Goal: Task Accomplishment & Management: Use online tool/utility

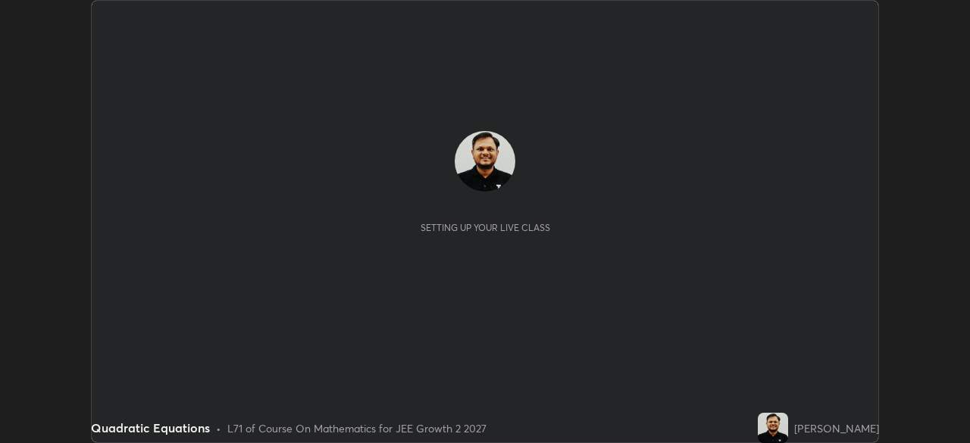
scroll to position [443, 970]
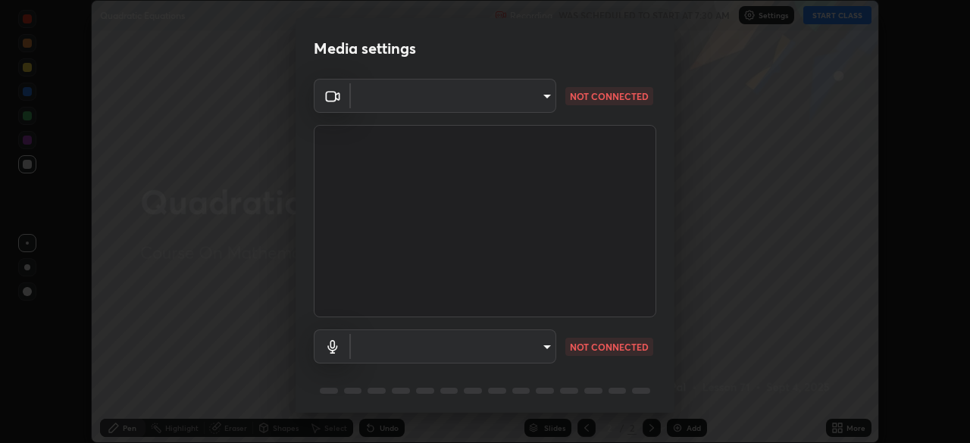
type input "39f420a8f8d33af7ad545f4bd8c914354ee6fe31ce268cb5502dc7cf40be593a"
type input "de02a64b7144b699650e1cbd4b6979105f31cf78c45fdd5edc1524f5dbd87e30"
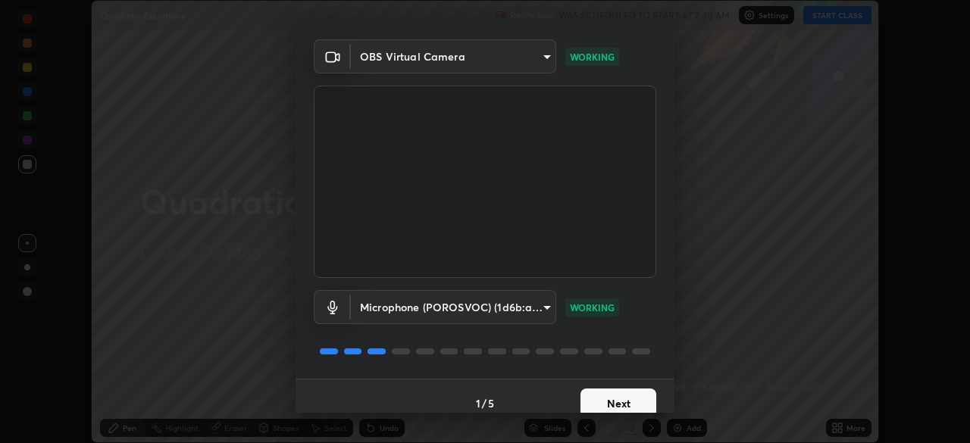
scroll to position [54, 0]
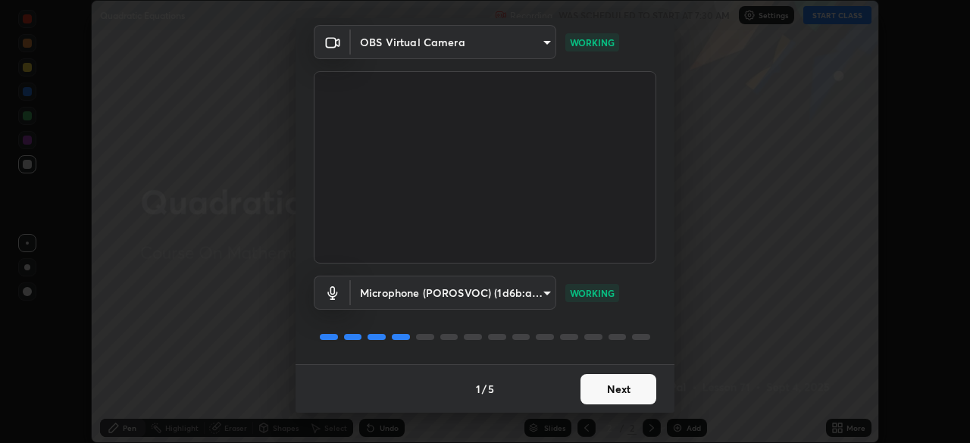
click at [617, 389] on button "Next" at bounding box center [619, 389] width 76 height 30
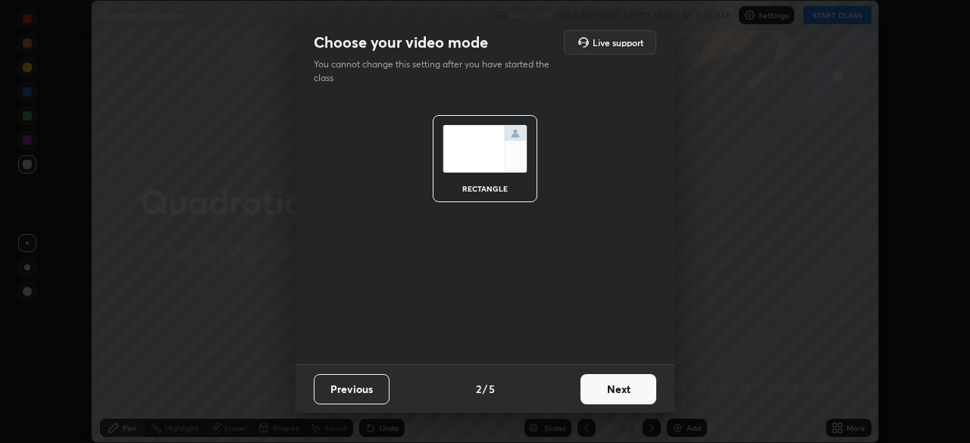
scroll to position [0, 0]
click at [625, 394] on button "Next" at bounding box center [619, 389] width 76 height 30
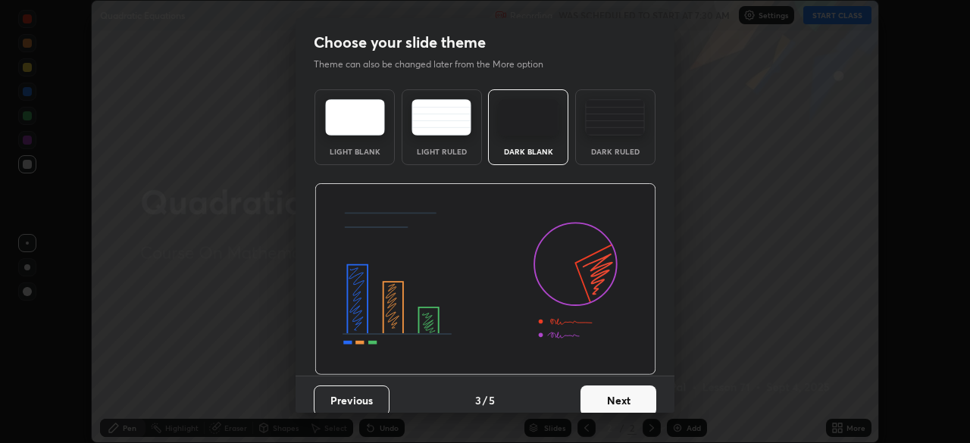
click at [636, 395] on button "Next" at bounding box center [619, 401] width 76 height 30
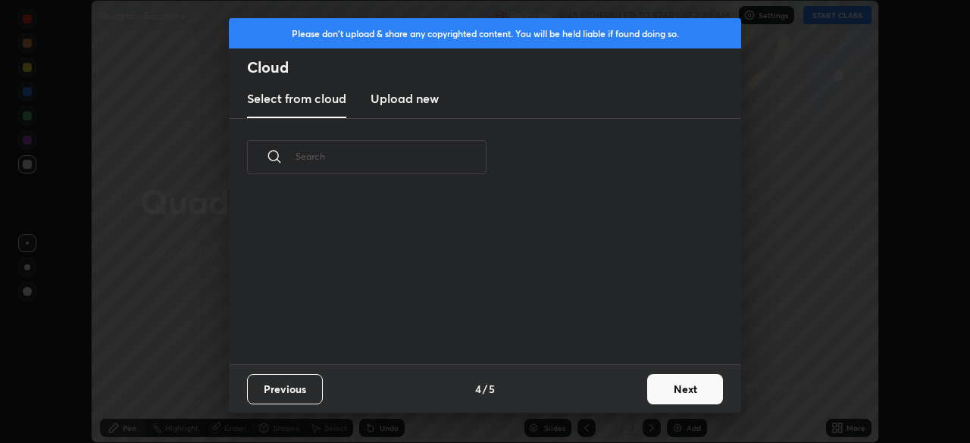
click at [663, 394] on button "Next" at bounding box center [685, 389] width 76 height 30
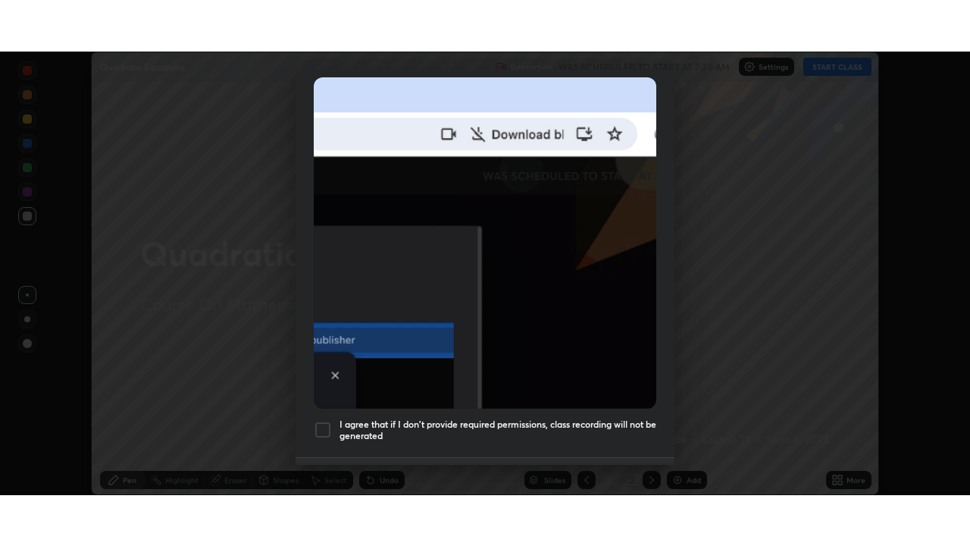
scroll to position [363, 0]
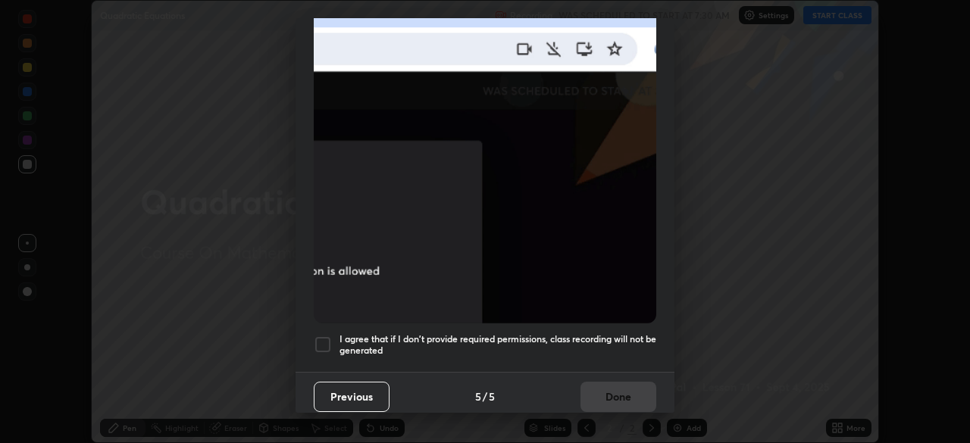
click at [322, 336] on div at bounding box center [323, 345] width 18 height 18
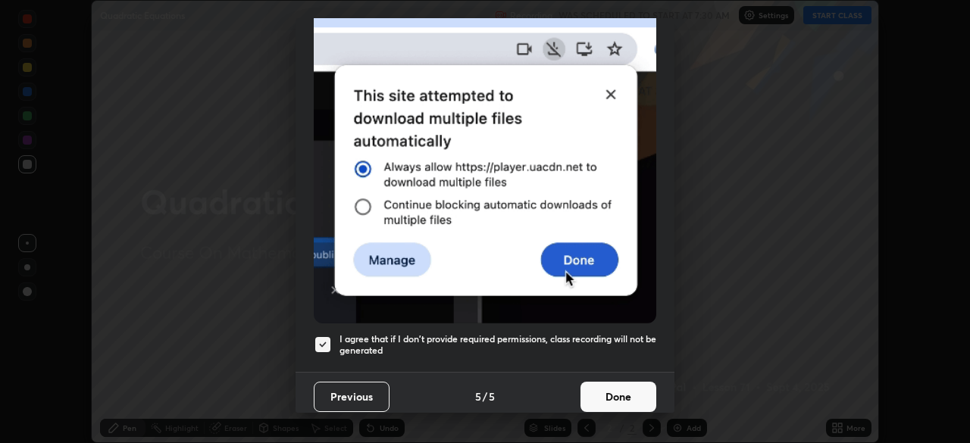
click at [620, 391] on button "Done" at bounding box center [619, 397] width 76 height 30
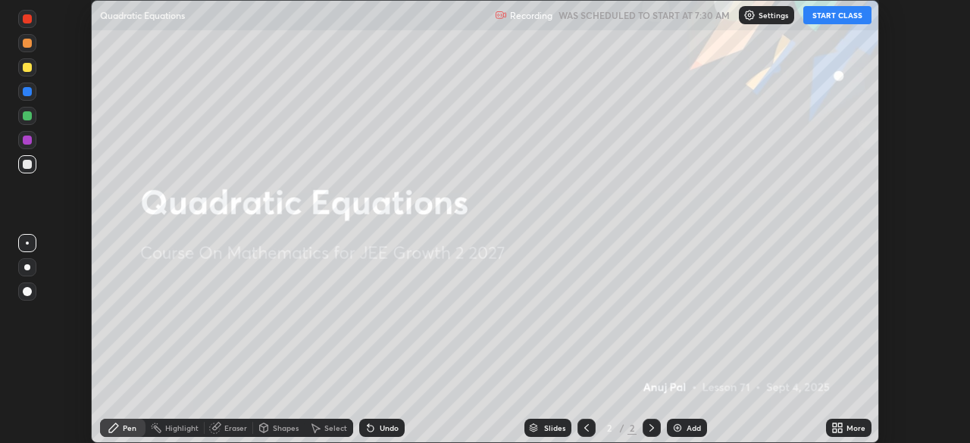
click at [822, 17] on button "START CLASS" at bounding box center [838, 15] width 68 height 18
click at [841, 430] on icon at bounding box center [840, 431] width 4 height 4
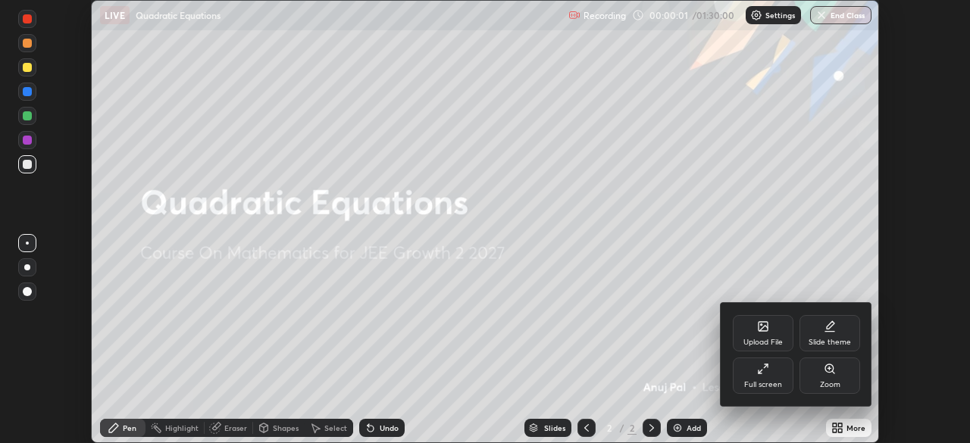
click at [773, 377] on div "Full screen" at bounding box center [763, 376] width 61 height 36
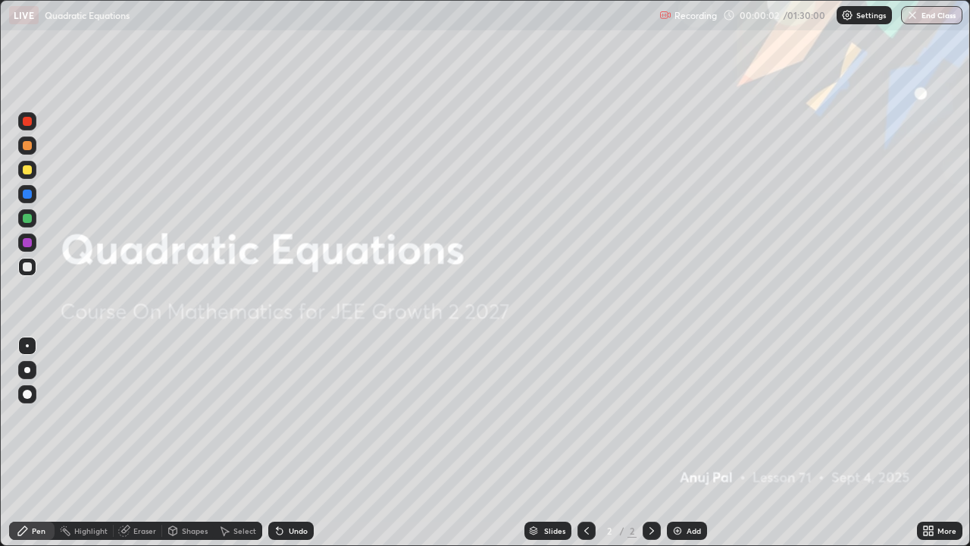
scroll to position [546, 970]
click at [691, 443] on div "Add" at bounding box center [694, 531] width 14 height 8
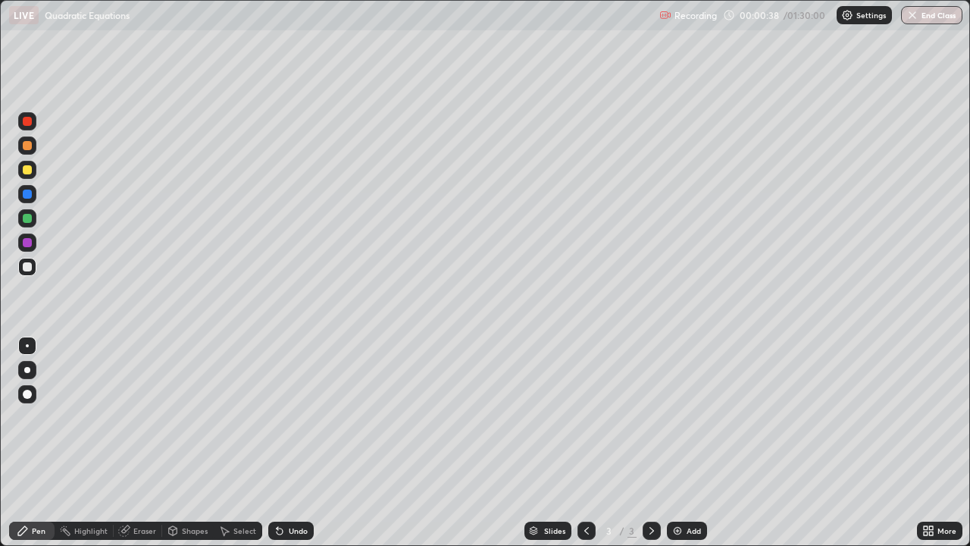
click at [31, 148] on div at bounding box center [27, 145] width 9 height 9
click at [298, 443] on div "Undo" at bounding box center [298, 531] width 19 height 8
click at [30, 268] on div at bounding box center [27, 266] width 9 height 9
click at [299, 443] on div "Undo" at bounding box center [290, 531] width 45 height 18
click at [286, 443] on div "Undo" at bounding box center [290, 531] width 45 height 18
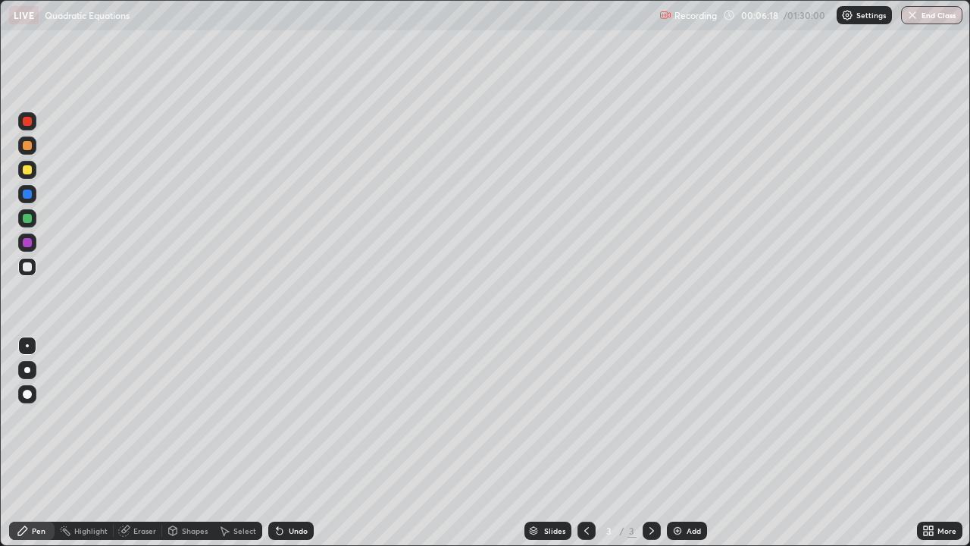
click at [298, 443] on div "Undo" at bounding box center [298, 531] width 19 height 8
click at [296, 443] on div "Undo" at bounding box center [298, 531] width 19 height 8
click at [293, 443] on div "Undo" at bounding box center [298, 531] width 19 height 8
click at [284, 443] on div "Undo" at bounding box center [290, 531] width 45 height 18
click at [27, 220] on div at bounding box center [27, 218] width 9 height 9
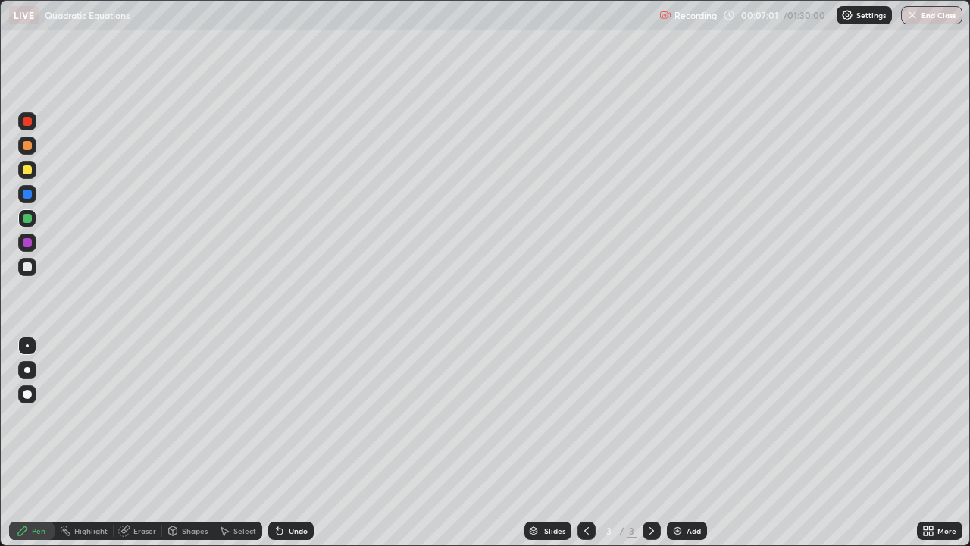
click at [305, 443] on div "Undo" at bounding box center [298, 531] width 19 height 8
click at [306, 443] on div "Undo" at bounding box center [290, 531] width 45 height 18
click at [301, 443] on div "Undo" at bounding box center [298, 531] width 19 height 8
click at [26, 244] on div at bounding box center [27, 242] width 9 height 9
click at [25, 215] on div at bounding box center [27, 218] width 9 height 9
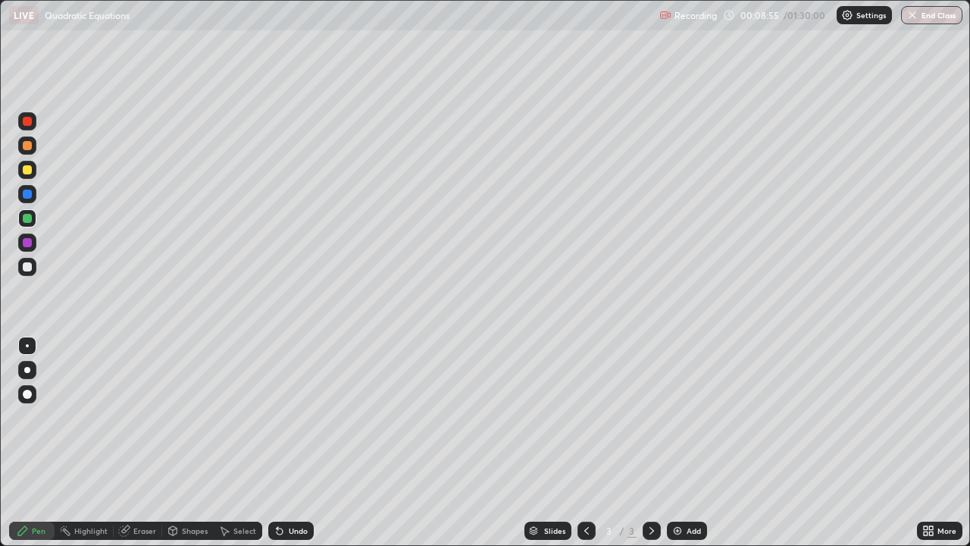
click at [25, 265] on div at bounding box center [27, 266] width 9 height 9
click at [309, 443] on div "Undo" at bounding box center [290, 531] width 45 height 18
click at [26, 146] on div at bounding box center [27, 145] width 9 height 9
click at [683, 443] on div "Add" at bounding box center [687, 531] width 40 height 18
click at [289, 443] on div "Undo" at bounding box center [298, 531] width 19 height 8
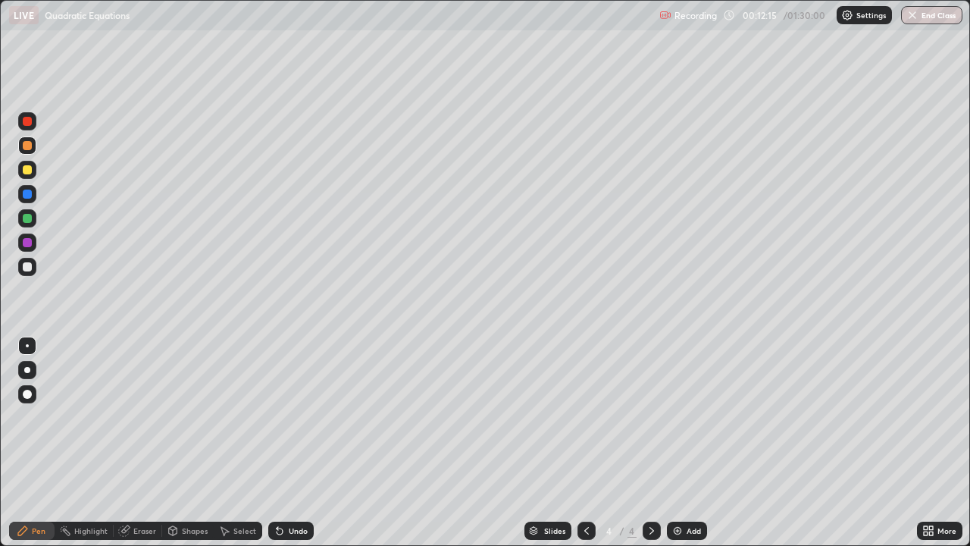
click at [286, 443] on div "Undo" at bounding box center [290, 531] width 45 height 18
click at [298, 443] on div "Undo" at bounding box center [288, 530] width 52 height 30
click at [290, 443] on div "Undo" at bounding box center [290, 531] width 45 height 18
click at [290, 443] on div "Undo" at bounding box center [298, 531] width 19 height 8
click at [29, 221] on div at bounding box center [27, 218] width 9 height 9
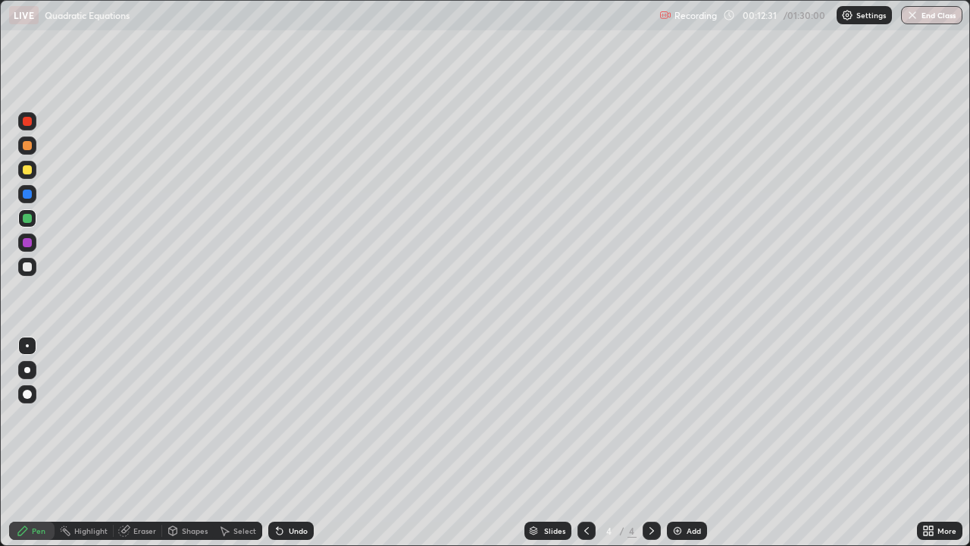
click at [27, 171] on div at bounding box center [27, 169] width 9 height 9
click at [36, 265] on div at bounding box center [27, 267] width 18 height 18
click at [277, 443] on icon at bounding box center [280, 531] width 6 height 6
click at [287, 443] on div "Undo" at bounding box center [290, 531] width 45 height 18
click at [26, 170] on div at bounding box center [27, 169] width 9 height 9
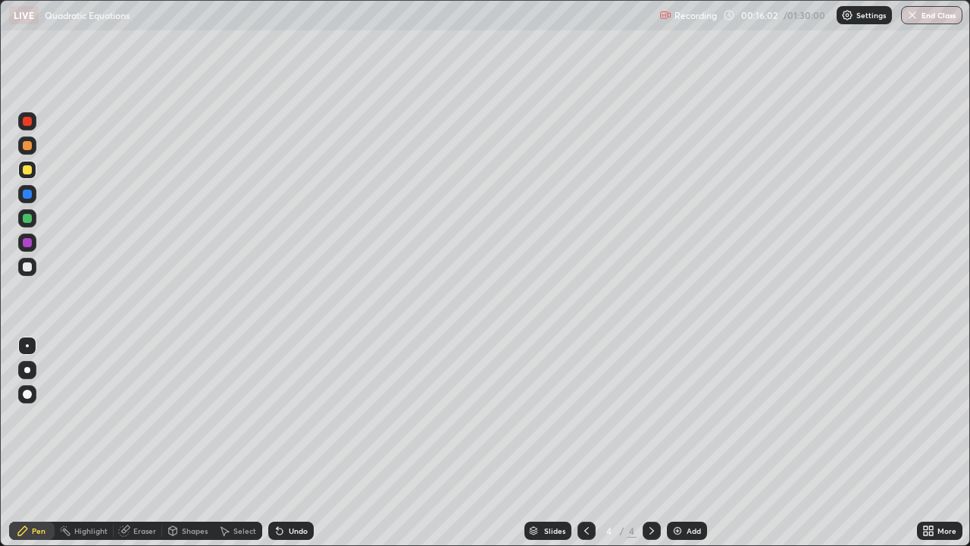
click at [292, 443] on div "Undo" at bounding box center [290, 531] width 45 height 18
click at [295, 443] on div "Undo" at bounding box center [290, 531] width 45 height 18
click at [30, 271] on div at bounding box center [27, 267] width 18 height 18
click at [296, 443] on div "Undo" at bounding box center [298, 531] width 19 height 8
click at [293, 443] on div "Undo" at bounding box center [290, 531] width 45 height 18
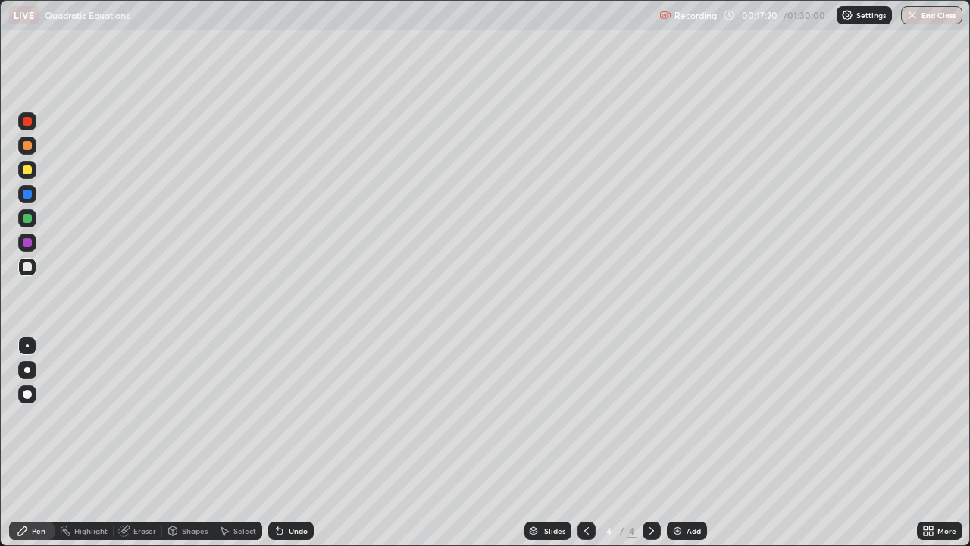
click at [294, 443] on div "Undo" at bounding box center [298, 531] width 19 height 8
click at [303, 443] on div "Undo" at bounding box center [298, 531] width 19 height 8
click at [27, 221] on div at bounding box center [27, 218] width 9 height 9
click at [28, 170] on div at bounding box center [27, 169] width 9 height 9
click at [684, 443] on div "Add" at bounding box center [687, 531] width 40 height 18
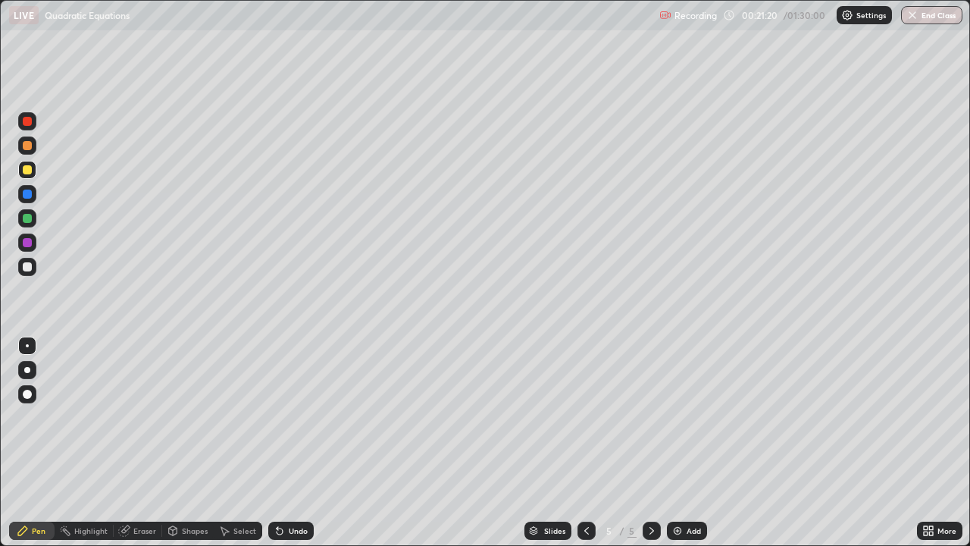
click at [290, 443] on div "Undo" at bounding box center [298, 531] width 19 height 8
click at [296, 443] on div "Undo" at bounding box center [298, 531] width 19 height 8
click at [301, 443] on div "Undo" at bounding box center [298, 531] width 19 height 8
click at [33, 268] on div at bounding box center [27, 267] width 18 height 18
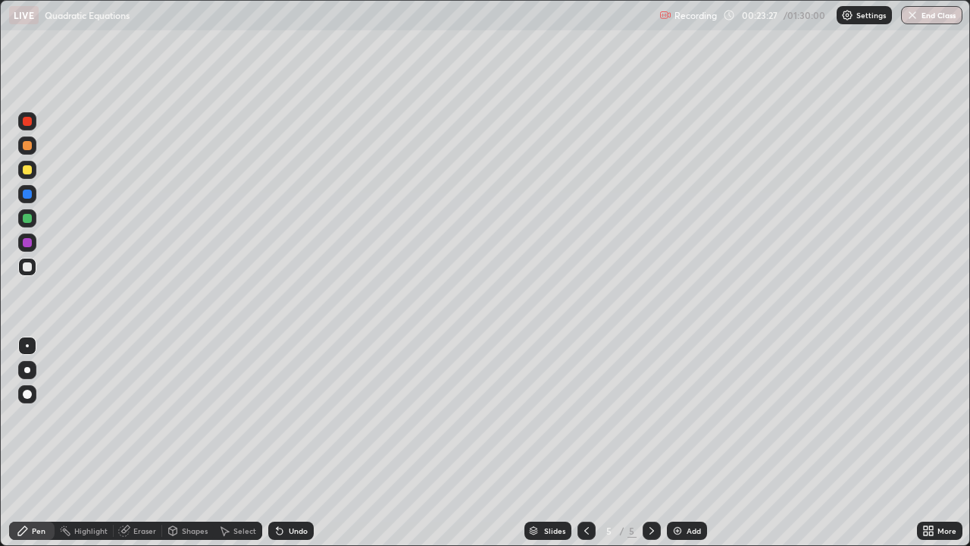
click at [26, 218] on div at bounding box center [27, 218] width 9 height 9
click at [29, 267] on div at bounding box center [27, 266] width 9 height 9
click at [24, 218] on div at bounding box center [27, 218] width 9 height 9
click at [30, 270] on div at bounding box center [27, 266] width 9 height 9
click at [29, 171] on div at bounding box center [27, 169] width 9 height 9
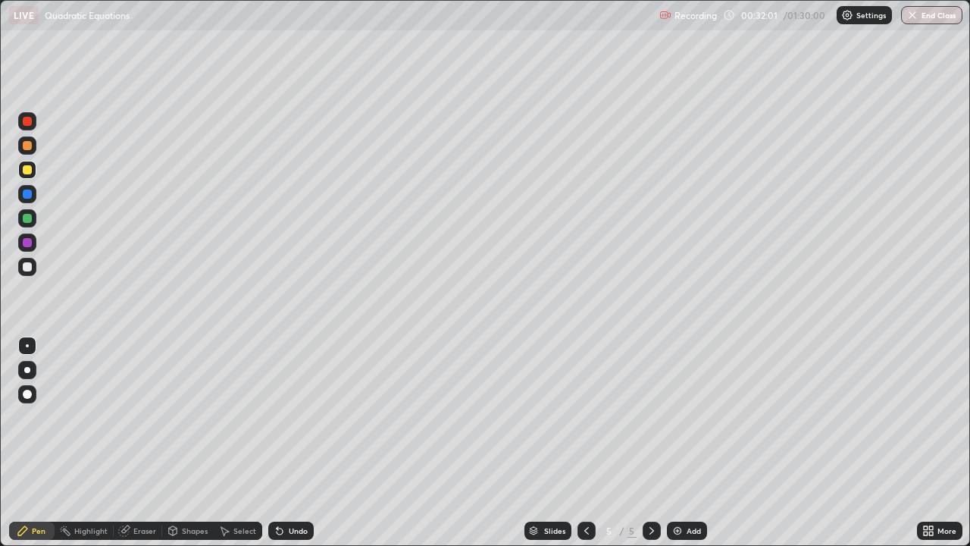
click at [681, 443] on img at bounding box center [678, 531] width 12 height 12
click at [27, 268] on div at bounding box center [27, 266] width 9 height 9
click at [27, 220] on div at bounding box center [27, 218] width 9 height 9
click at [28, 267] on div at bounding box center [27, 266] width 9 height 9
click at [148, 443] on div "Eraser" at bounding box center [144, 531] width 23 height 8
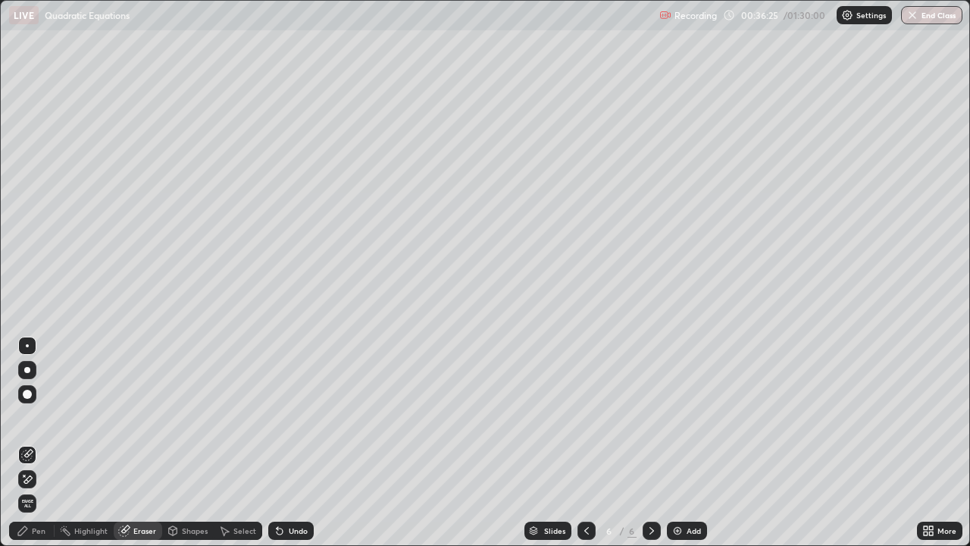
click at [42, 443] on div "Pen" at bounding box center [39, 531] width 14 height 8
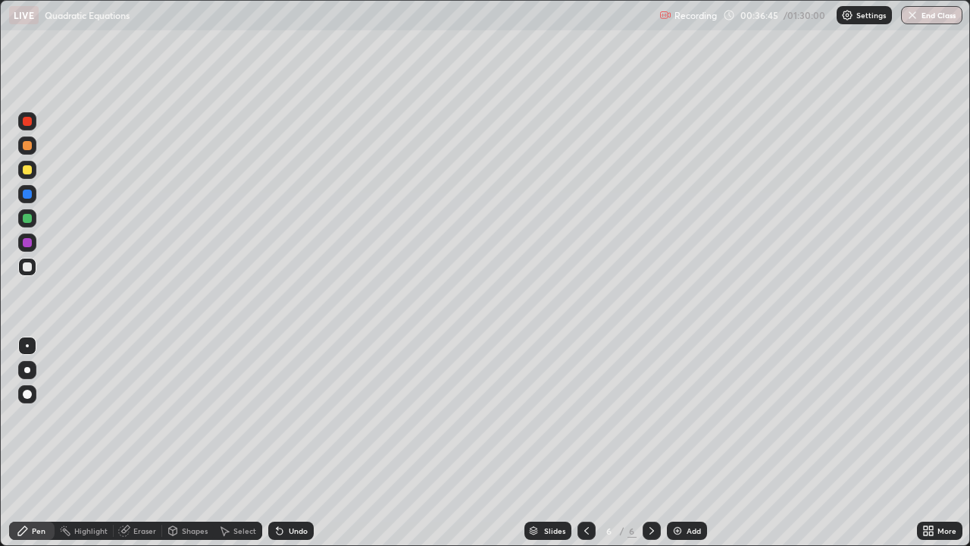
click at [145, 443] on div "Eraser" at bounding box center [144, 531] width 23 height 8
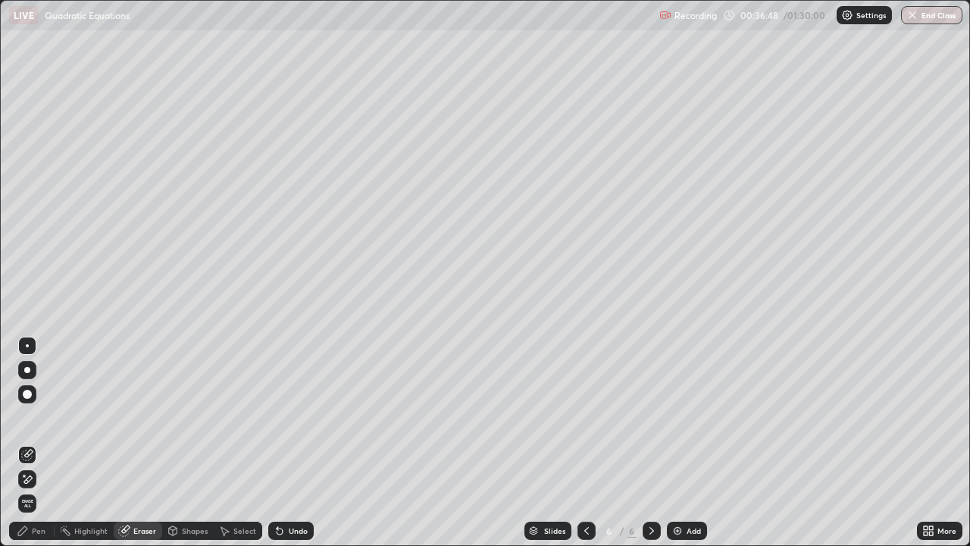
click at [43, 443] on div "Pen" at bounding box center [39, 531] width 14 height 8
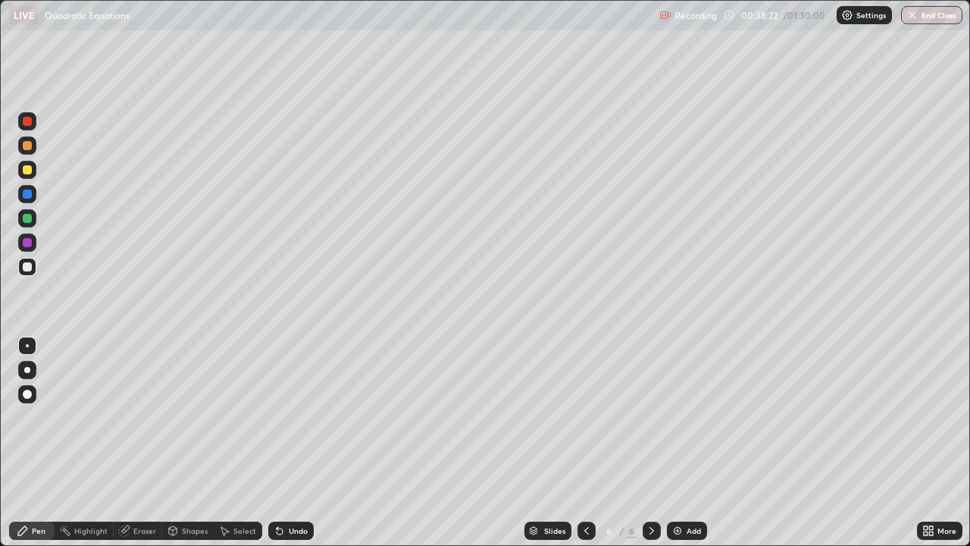
click at [30, 168] on div at bounding box center [27, 169] width 9 height 9
click at [678, 443] on img at bounding box center [678, 531] width 12 height 12
click at [28, 267] on div at bounding box center [27, 266] width 9 height 9
click at [295, 443] on div "Undo" at bounding box center [298, 531] width 19 height 8
click at [296, 443] on div "Undo" at bounding box center [290, 531] width 45 height 18
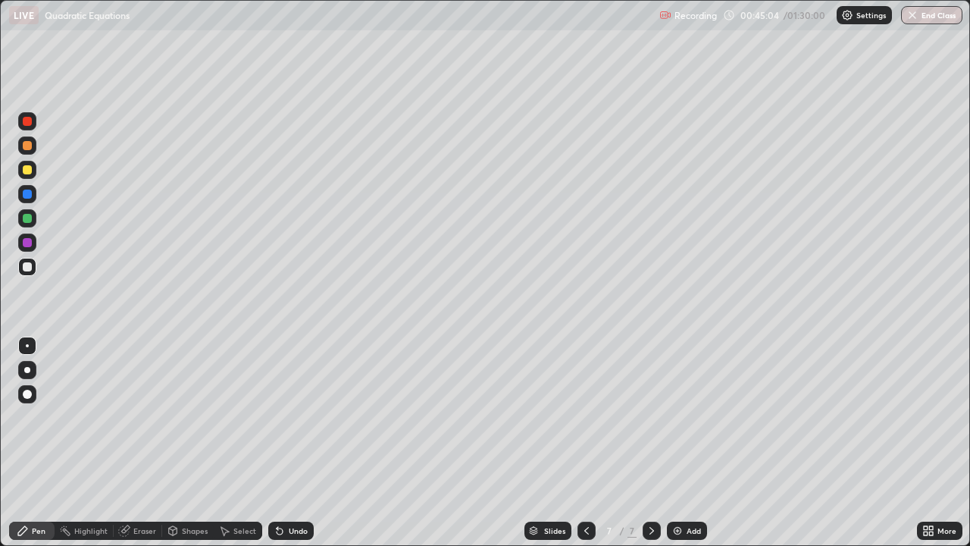
click at [289, 443] on div "Undo" at bounding box center [298, 531] width 19 height 8
click at [29, 149] on div at bounding box center [27, 145] width 9 height 9
click at [683, 443] on div "Add" at bounding box center [687, 531] width 40 height 18
click at [28, 267] on div at bounding box center [27, 266] width 9 height 9
click at [27, 147] on div at bounding box center [27, 145] width 9 height 9
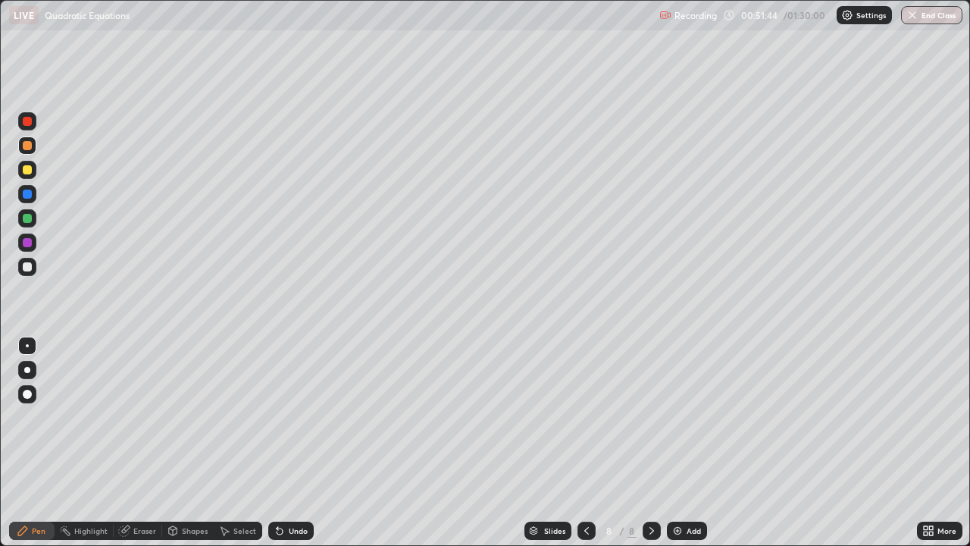
click at [30, 168] on div at bounding box center [27, 169] width 9 height 9
click at [29, 218] on div at bounding box center [27, 218] width 9 height 9
click at [29, 267] on div at bounding box center [27, 266] width 9 height 9
click at [139, 443] on div "Eraser" at bounding box center [144, 531] width 23 height 8
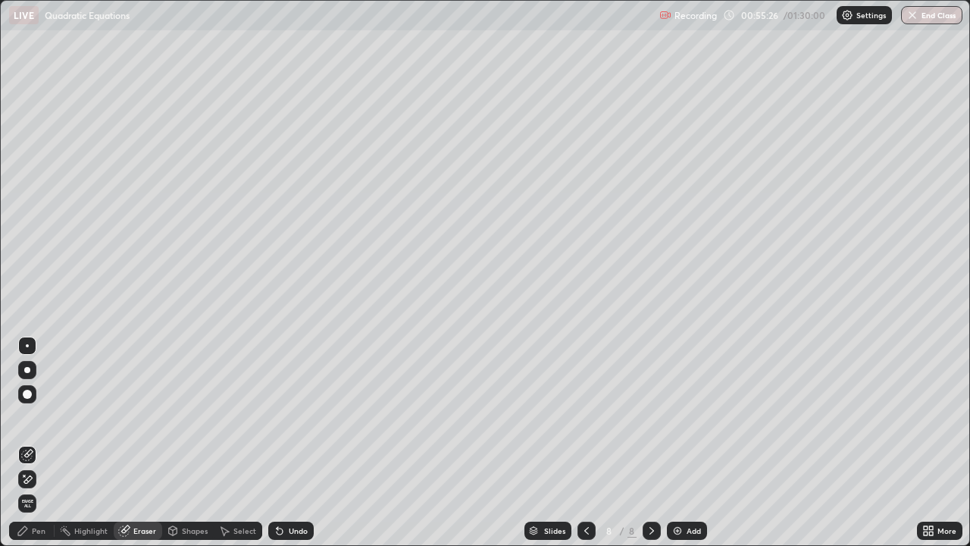
click at [31, 443] on div "Pen" at bounding box center [31, 531] width 45 height 18
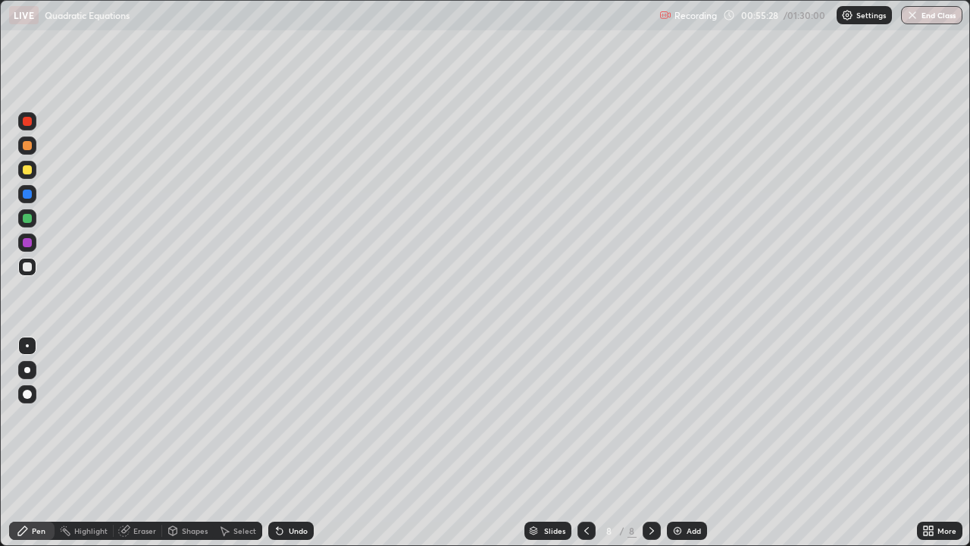
click at [26, 238] on div at bounding box center [27, 242] width 9 height 9
click at [281, 443] on icon at bounding box center [280, 531] width 12 height 12
click at [285, 443] on div "Undo" at bounding box center [290, 531] width 45 height 18
click at [282, 443] on icon at bounding box center [280, 531] width 12 height 12
click at [284, 443] on div "Undo" at bounding box center [290, 531] width 45 height 18
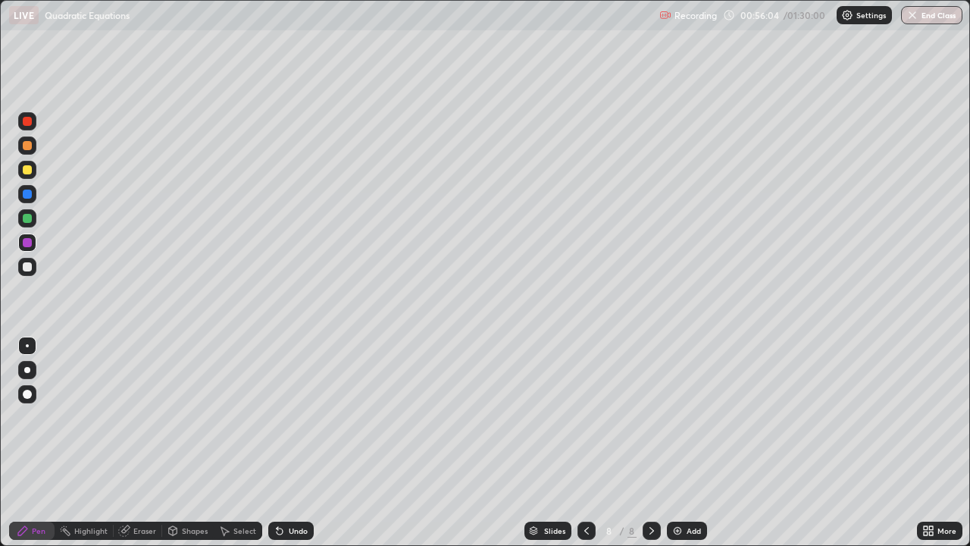
click at [277, 443] on div "Undo" at bounding box center [290, 531] width 45 height 18
click at [30, 268] on div at bounding box center [27, 266] width 9 height 9
click at [284, 443] on div "Undo" at bounding box center [290, 531] width 45 height 18
click at [30, 219] on div at bounding box center [27, 218] width 9 height 9
click at [30, 241] on div at bounding box center [27, 242] width 9 height 9
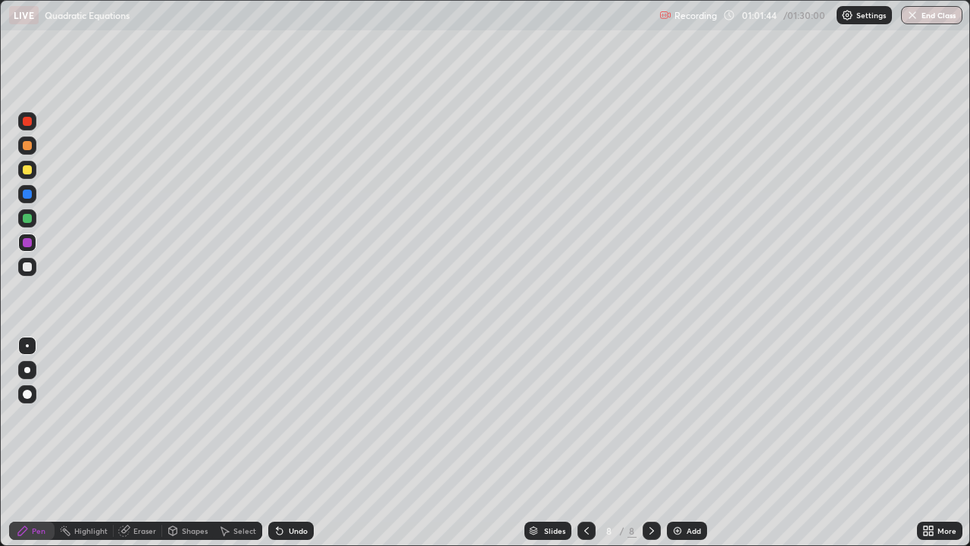
click at [30, 171] on div at bounding box center [27, 169] width 9 height 9
click at [680, 443] on img at bounding box center [678, 531] width 12 height 12
click at [27, 218] on div at bounding box center [27, 218] width 9 height 9
click at [28, 264] on div at bounding box center [27, 266] width 9 height 9
click at [32, 200] on div at bounding box center [27, 194] width 18 height 18
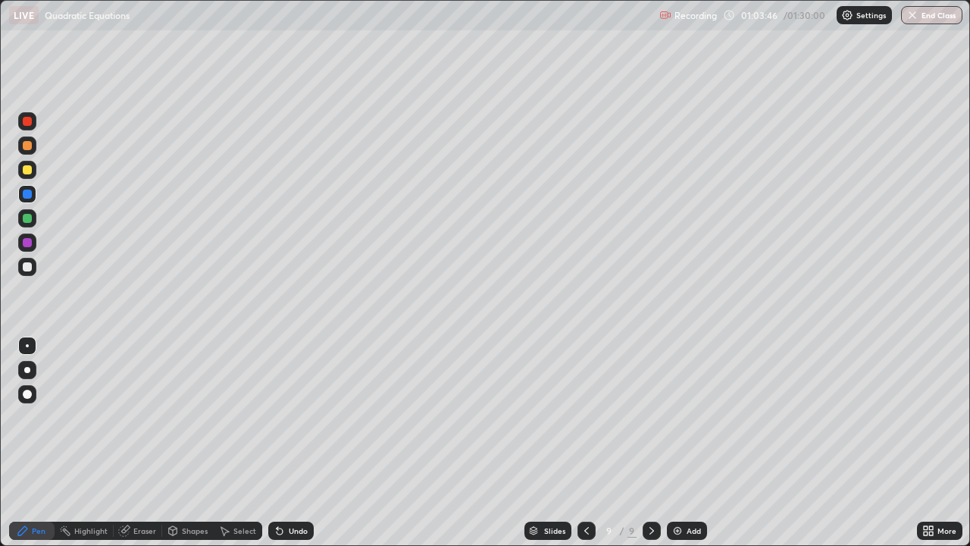
click at [33, 173] on div at bounding box center [27, 170] width 18 height 18
click at [299, 443] on div "Undo" at bounding box center [290, 531] width 45 height 18
click at [301, 443] on div "Undo" at bounding box center [298, 531] width 19 height 8
click at [300, 443] on div "Undo" at bounding box center [290, 531] width 45 height 18
click at [27, 145] on div at bounding box center [27, 145] width 9 height 9
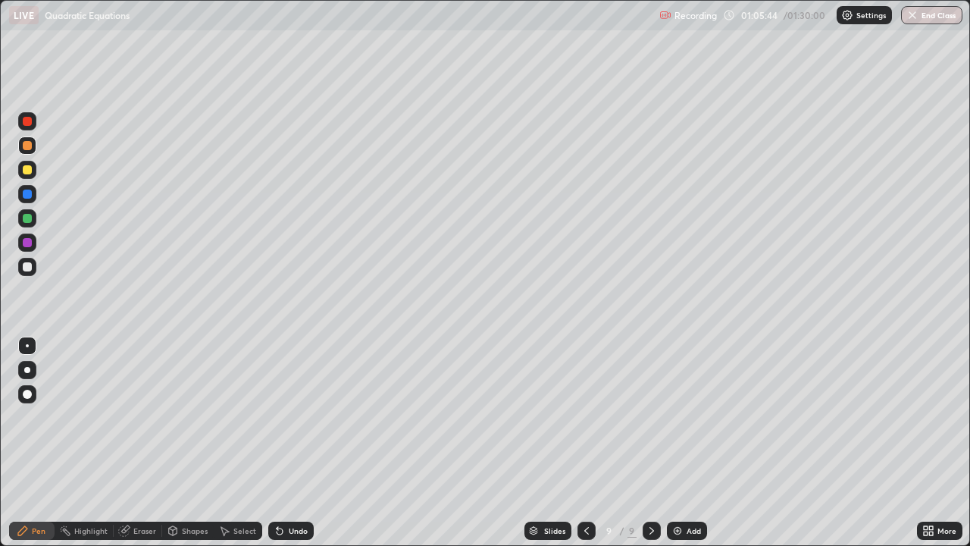
click at [679, 443] on img at bounding box center [678, 531] width 12 height 12
click at [36, 269] on div at bounding box center [27, 267] width 18 height 18
click at [679, 443] on img at bounding box center [678, 531] width 12 height 12
click at [29, 147] on div at bounding box center [27, 145] width 9 height 9
click at [305, 443] on div "Undo" at bounding box center [298, 531] width 19 height 8
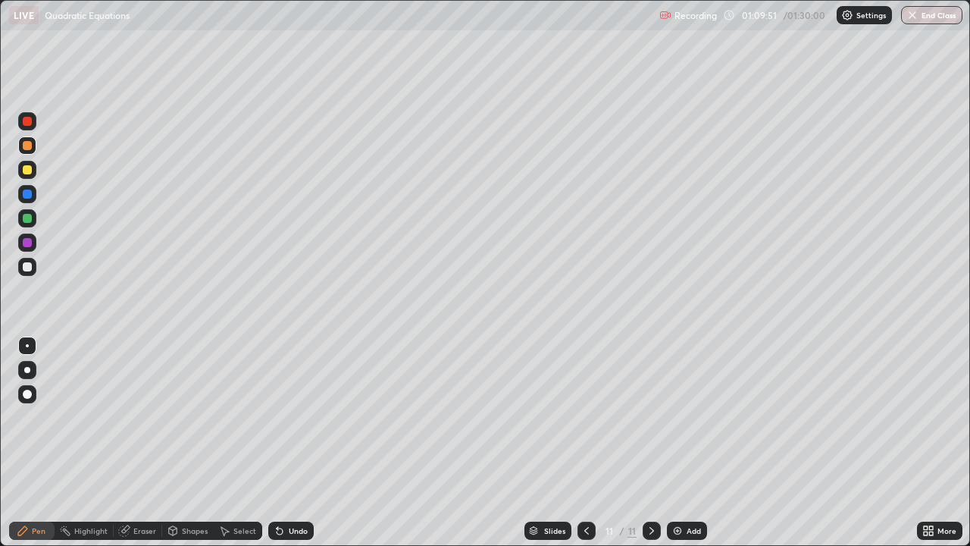
click at [583, 443] on icon at bounding box center [587, 531] width 12 height 12
click at [31, 272] on div at bounding box center [27, 267] width 18 height 18
click at [300, 443] on div "Undo" at bounding box center [290, 531] width 45 height 18
click at [288, 443] on div "Undo" at bounding box center [290, 531] width 45 height 18
click at [289, 443] on div "Undo" at bounding box center [298, 531] width 19 height 8
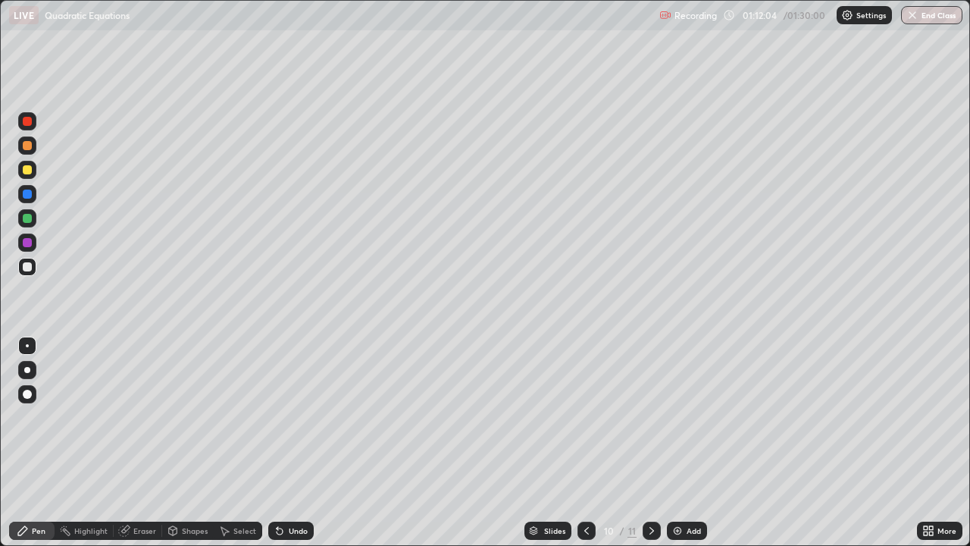
click at [296, 443] on div "Undo" at bounding box center [298, 531] width 19 height 8
click at [299, 443] on div "Undo" at bounding box center [298, 531] width 19 height 8
click at [134, 443] on div "Eraser" at bounding box center [144, 531] width 23 height 8
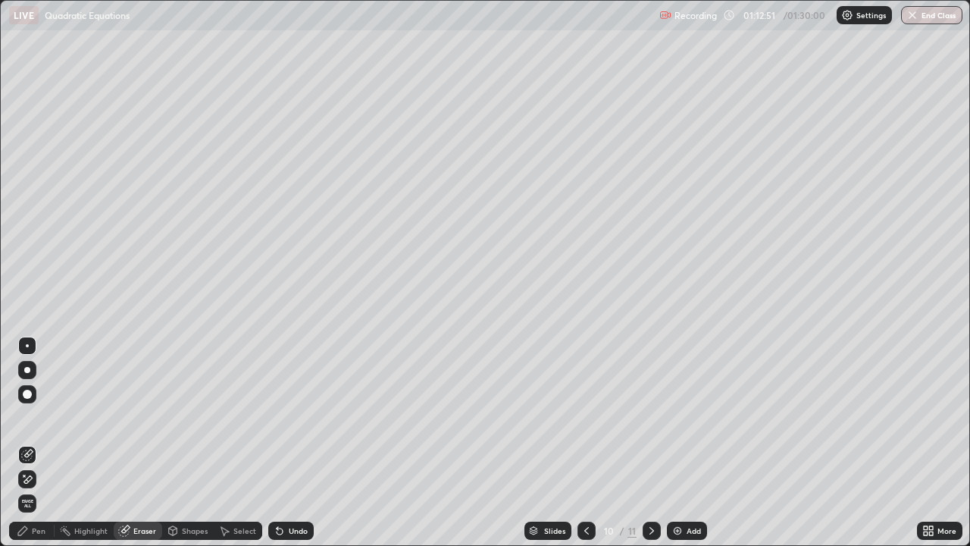
click at [36, 443] on div "Pen" at bounding box center [39, 531] width 14 height 8
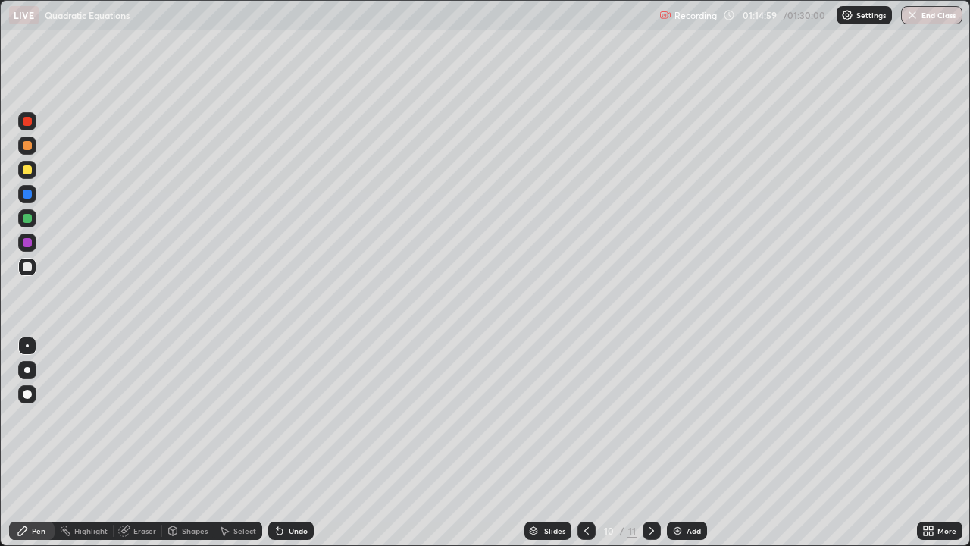
click at [136, 443] on div "Eraser" at bounding box center [138, 531] width 49 height 18
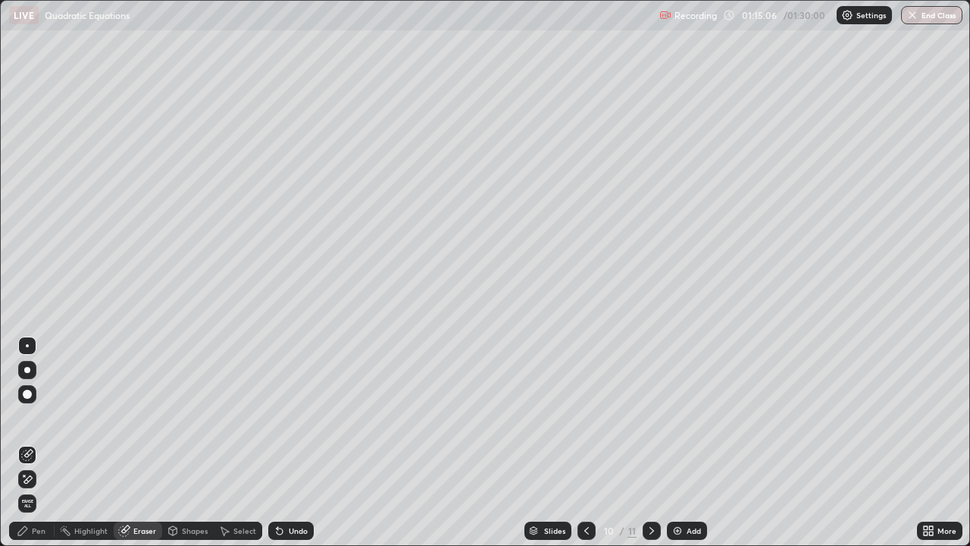
click at [42, 443] on div "Pen" at bounding box center [39, 531] width 14 height 8
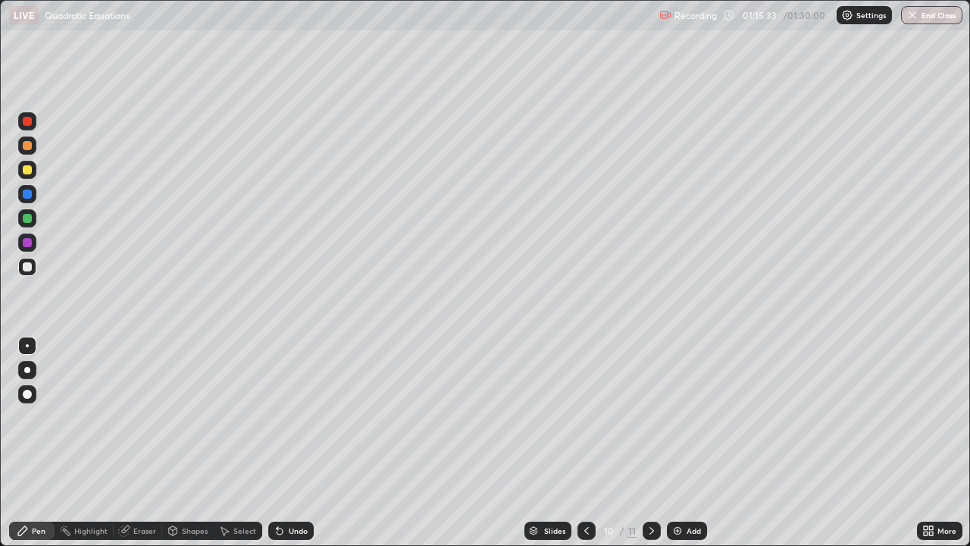
click at [648, 443] on icon at bounding box center [652, 531] width 12 height 12
click at [296, 443] on div "Undo" at bounding box center [298, 531] width 19 height 8
click at [277, 443] on icon at bounding box center [280, 531] width 6 height 6
click at [294, 443] on div "Undo" at bounding box center [290, 531] width 45 height 18
click at [299, 443] on div "Undo" at bounding box center [290, 531] width 45 height 18
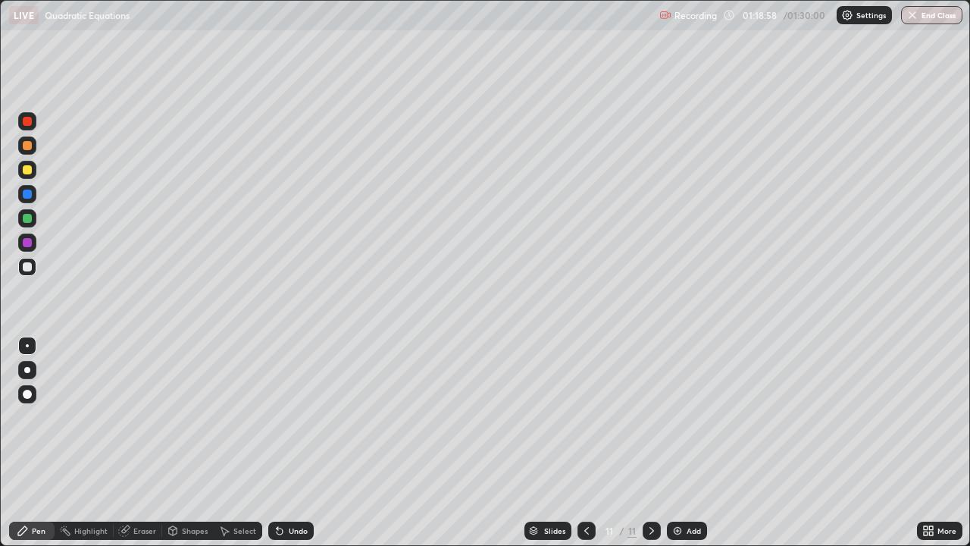
click at [295, 443] on div "Undo" at bounding box center [298, 531] width 19 height 8
click at [302, 443] on div "Undo" at bounding box center [298, 531] width 19 height 8
click at [298, 443] on div "Undo" at bounding box center [298, 531] width 19 height 8
click at [293, 443] on div "Undo" at bounding box center [298, 531] width 19 height 8
click at [290, 443] on div "Undo" at bounding box center [290, 531] width 45 height 18
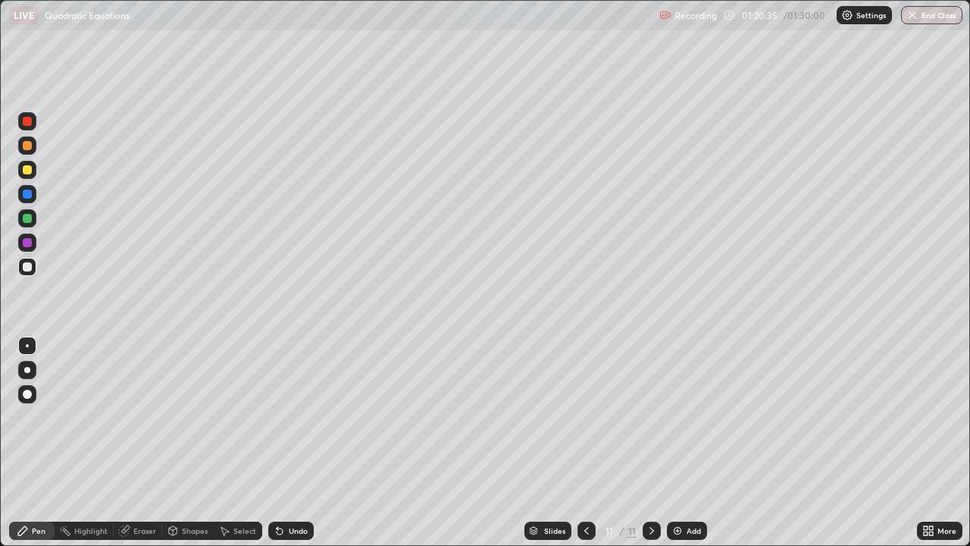
click at [29, 240] on div at bounding box center [27, 242] width 9 height 9
click at [910, 14] on img "button" at bounding box center [913, 15] width 12 height 12
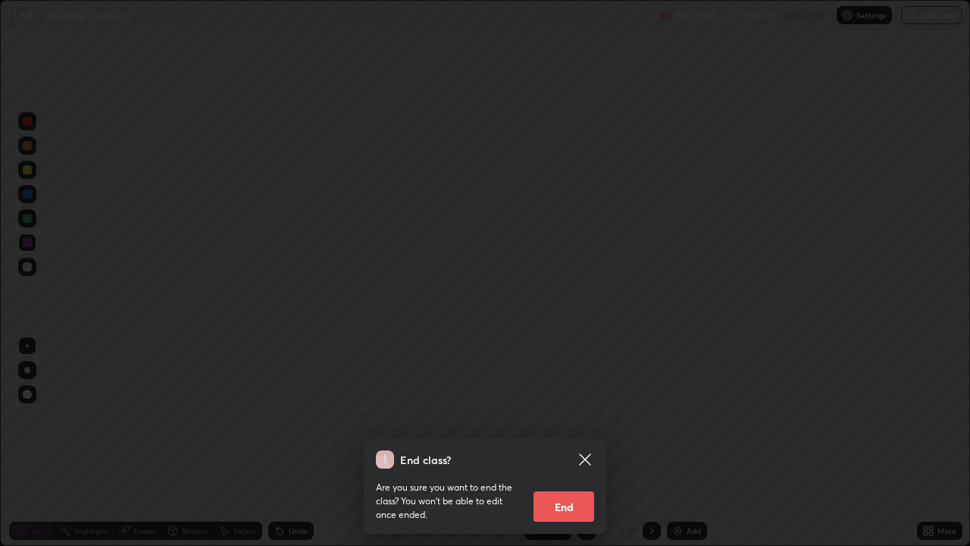
click at [562, 443] on button "End" at bounding box center [564, 506] width 61 height 30
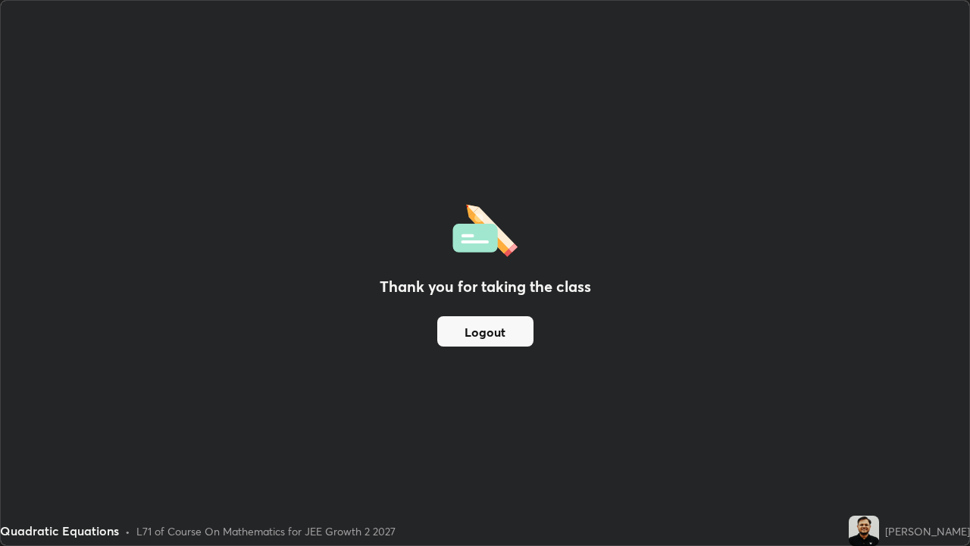
click at [510, 328] on button "Logout" at bounding box center [485, 331] width 96 height 30
